Goal: Navigation & Orientation: Understand site structure

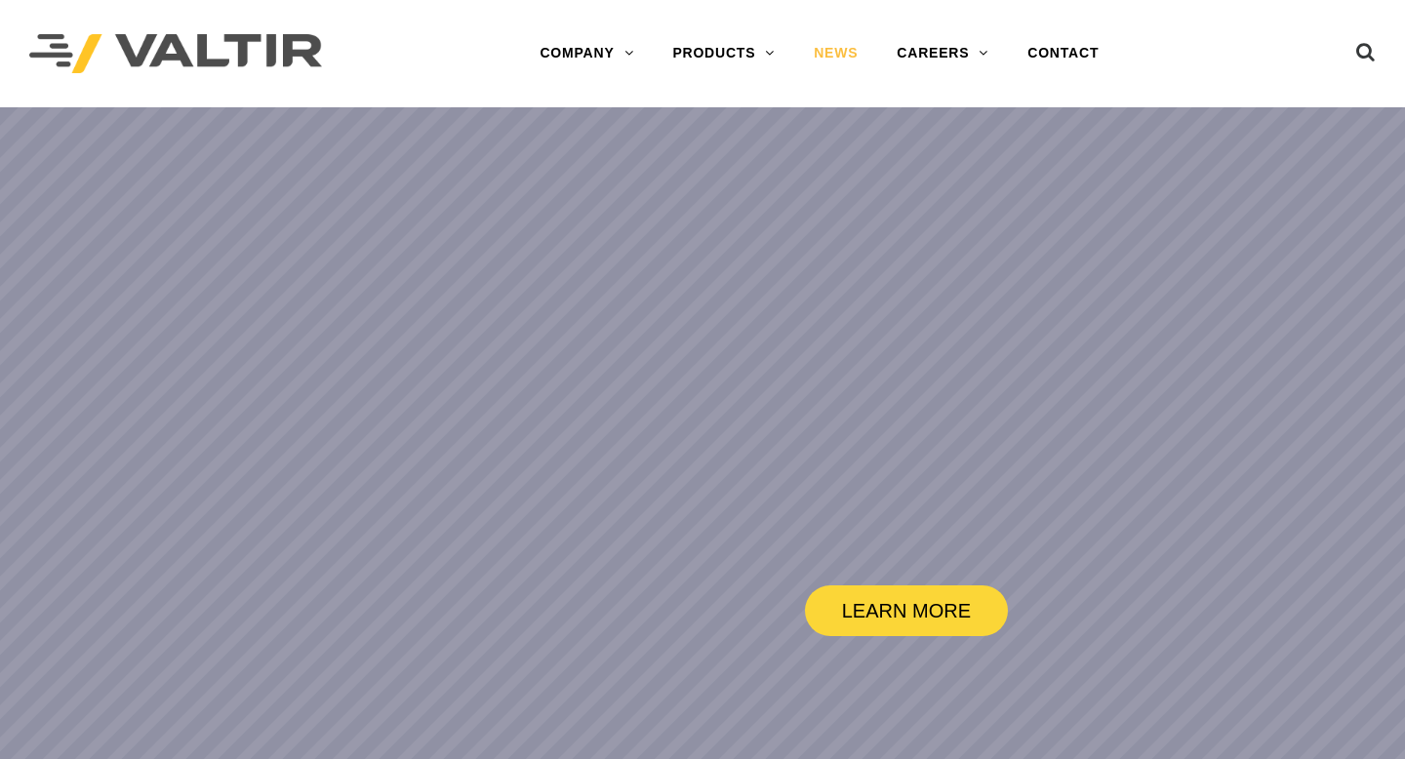
click at [836, 58] on link "NEWS" at bounding box center [835, 53] width 83 height 39
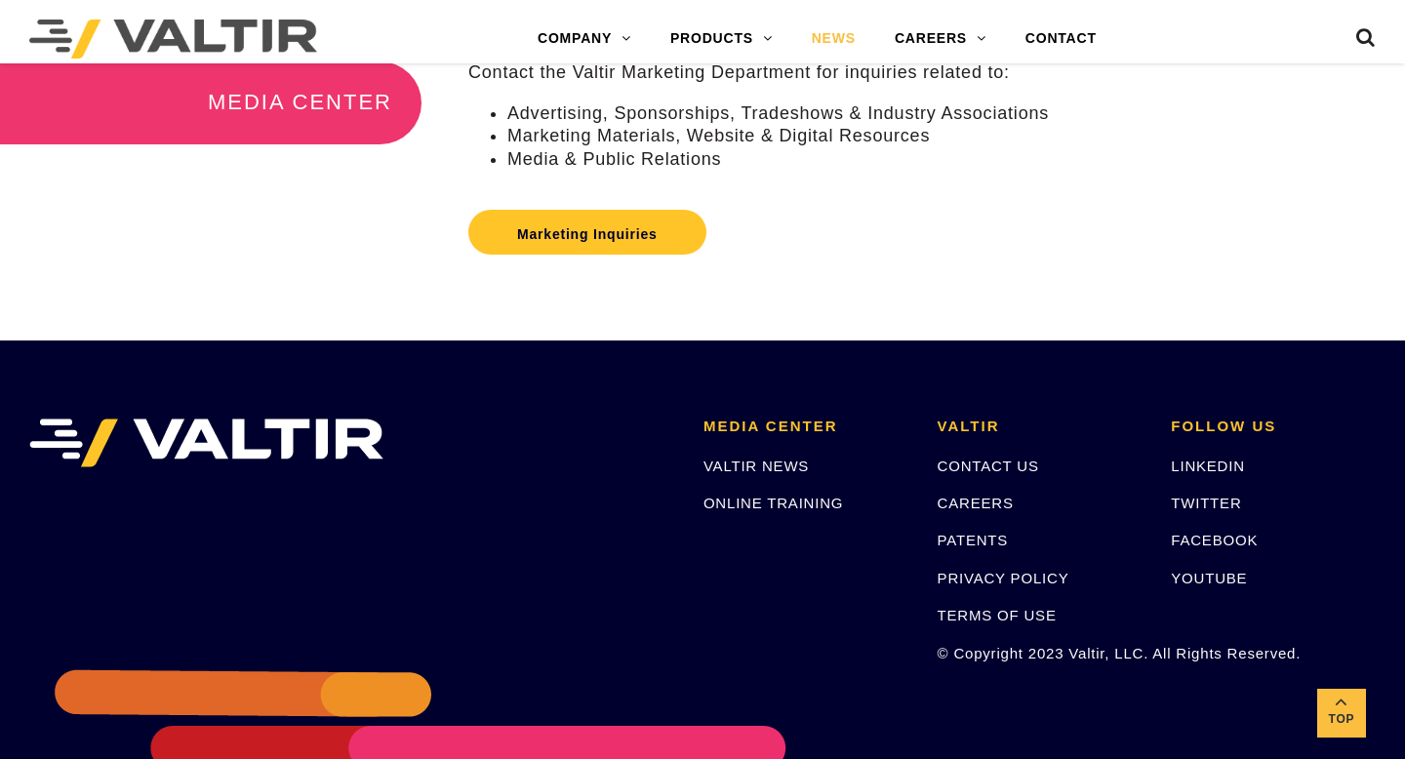
scroll to position [738, 0]
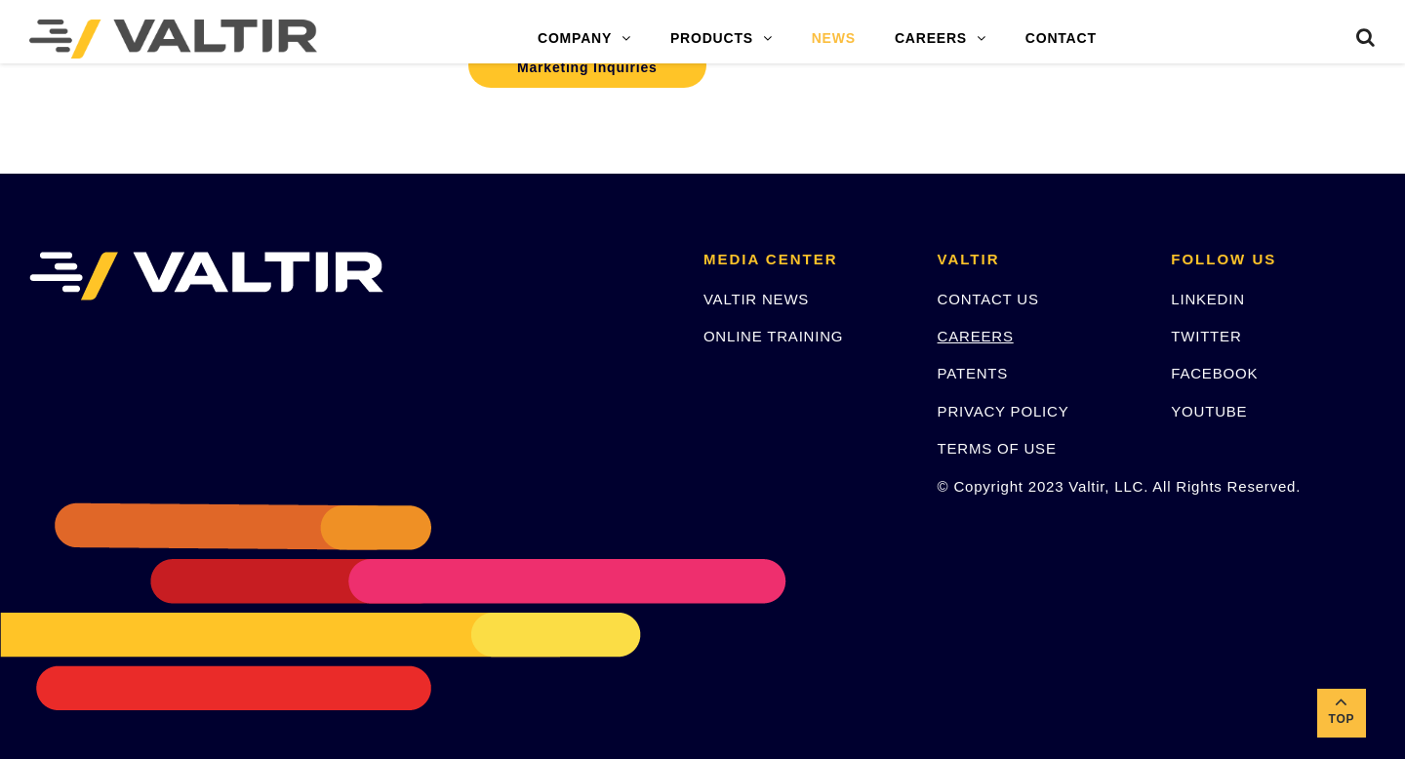
click at [970, 335] on link "CAREERS" at bounding box center [975, 336] width 76 height 17
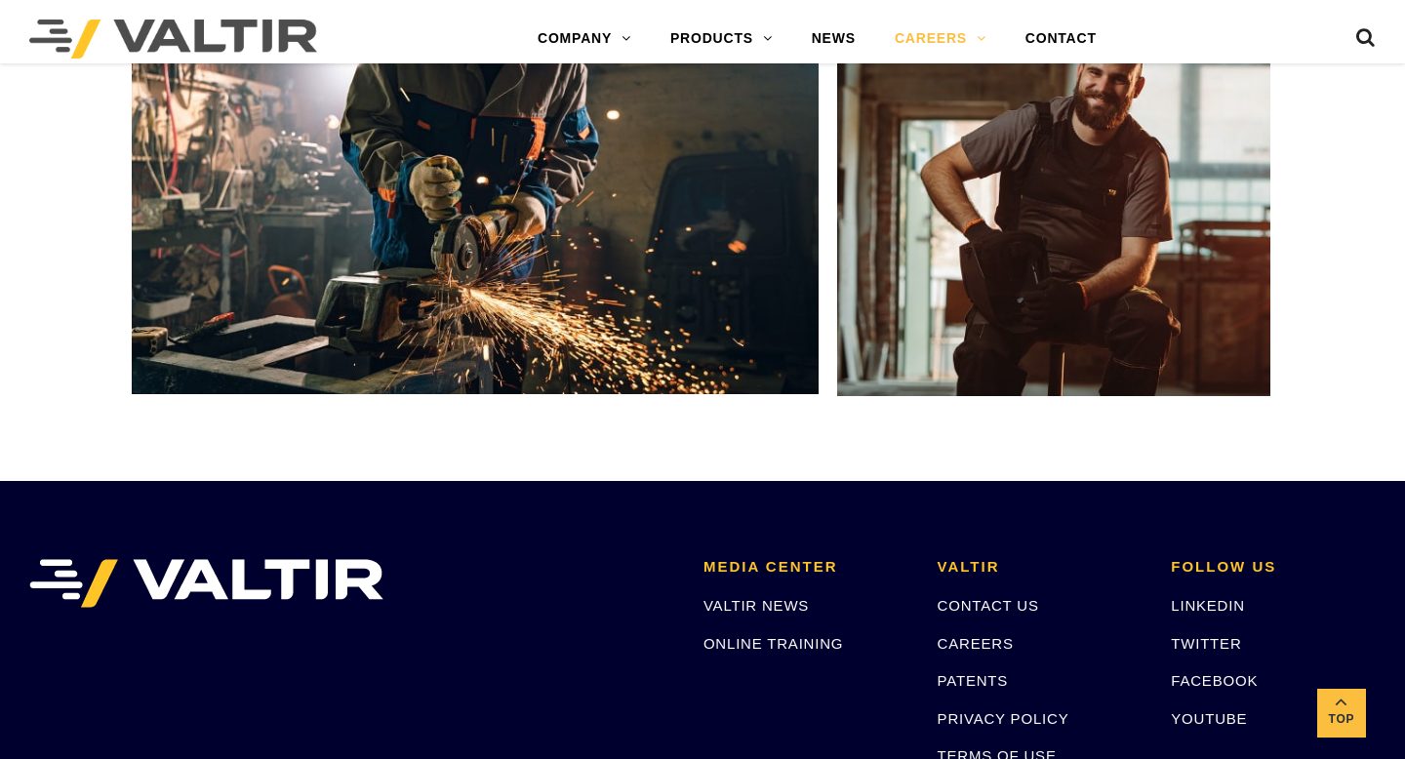
scroll to position [3426, 0]
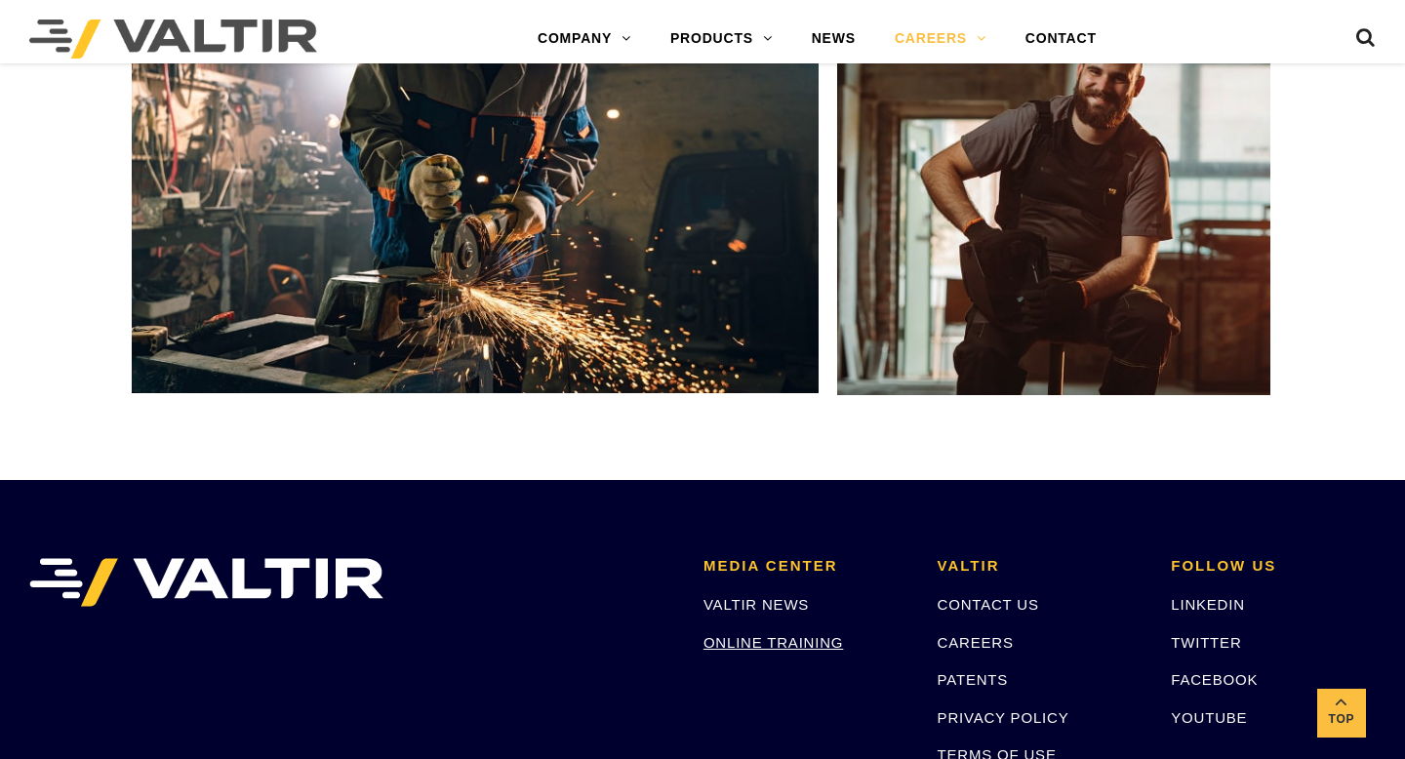
click at [744, 641] on link "ONLINE TRAINING" at bounding box center [772, 642] width 139 height 17
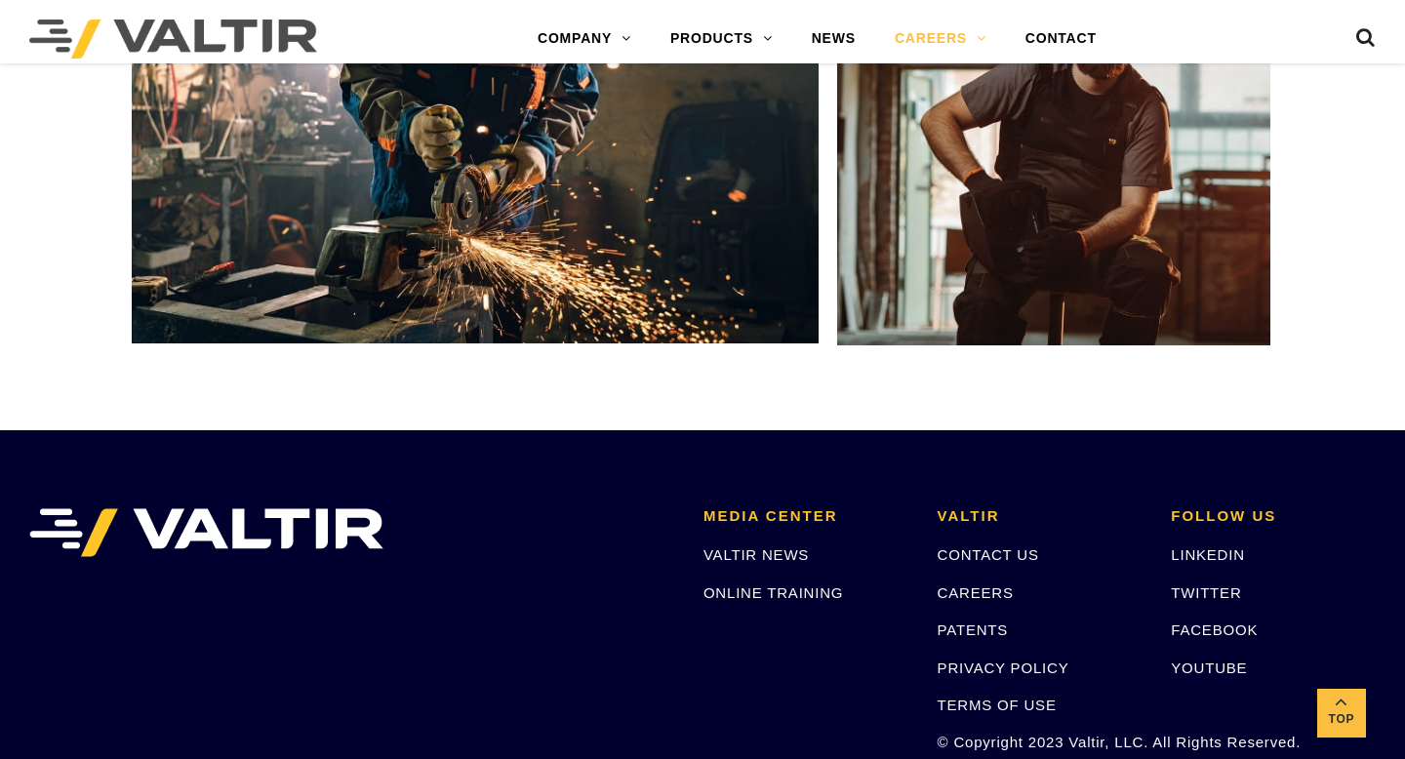
scroll to position [3493, 0]
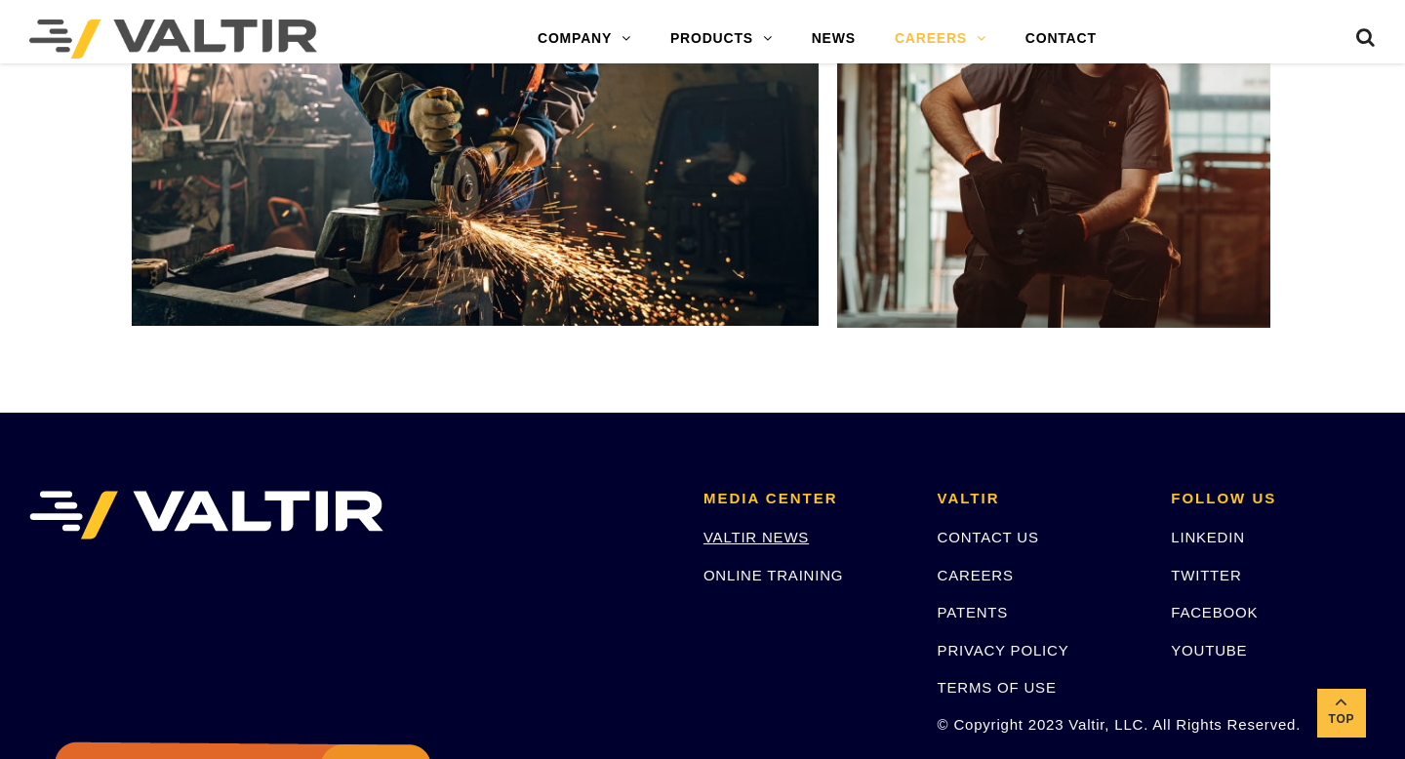
click at [753, 533] on link "VALTIR NEWS" at bounding box center [755, 537] width 105 height 17
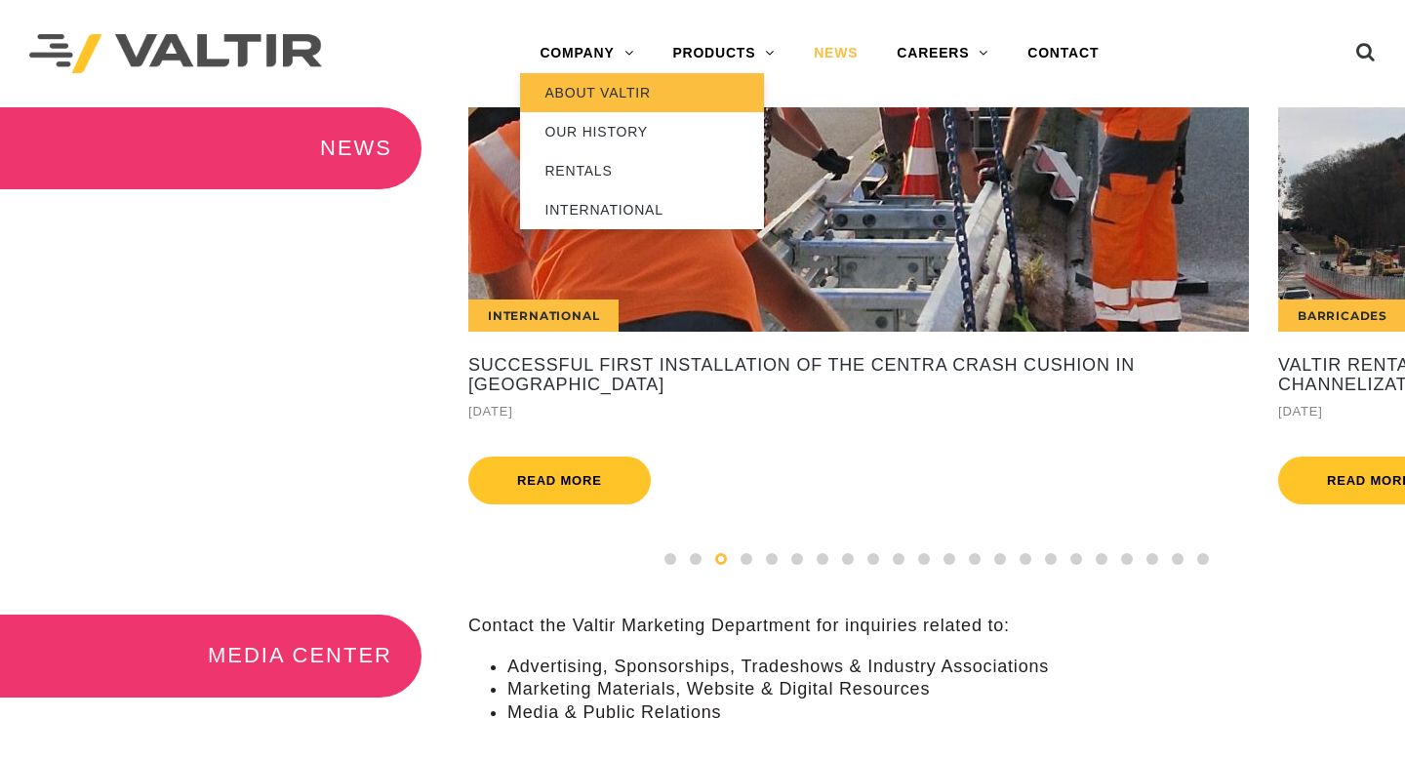
click at [566, 96] on link "ABOUT VALTIR" at bounding box center [642, 92] width 244 height 39
